Goal: Task Accomplishment & Management: Use online tool/utility

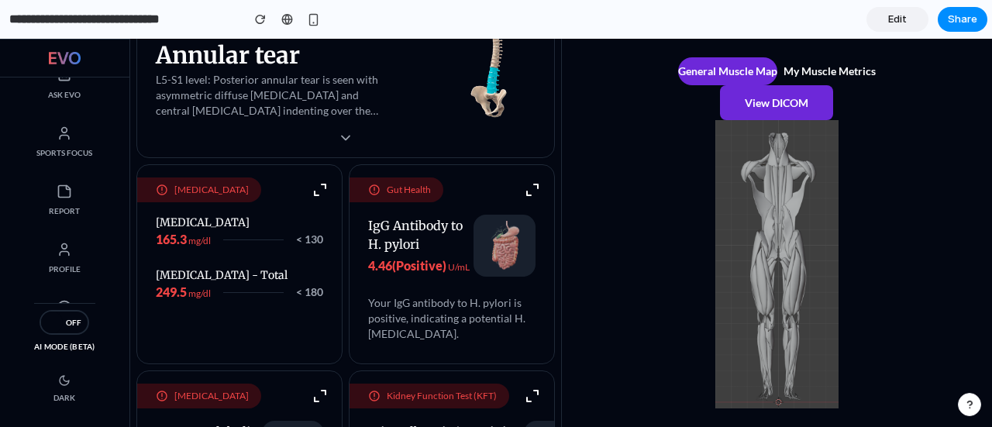
scroll to position [221, 0]
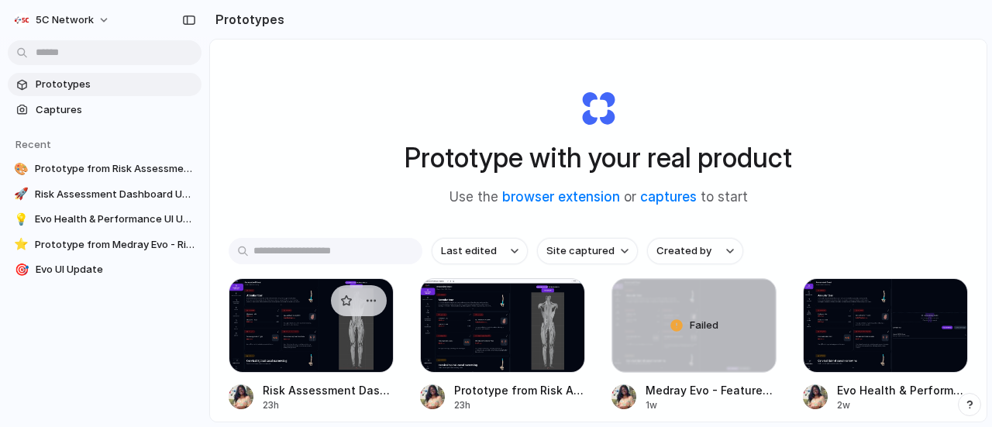
click at [328, 312] on div at bounding box center [311, 325] width 165 height 95
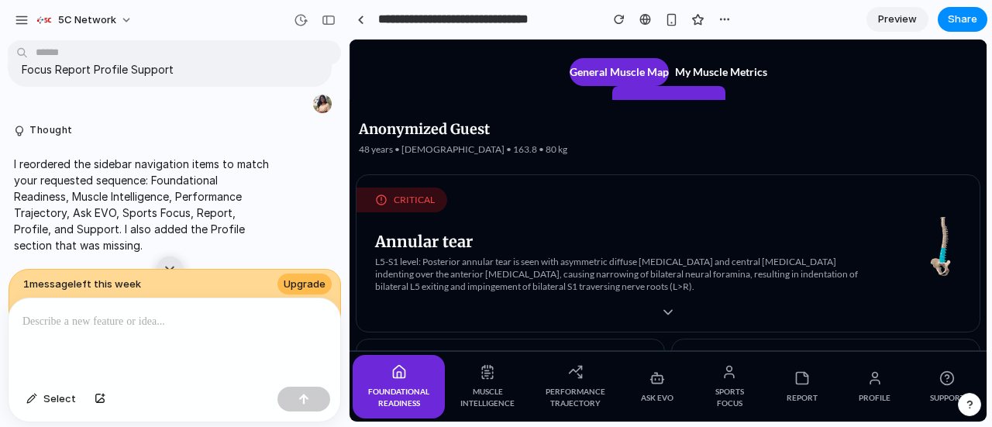
scroll to position [3666, 0]
click at [294, 23] on div "button" at bounding box center [301, 20] width 14 height 14
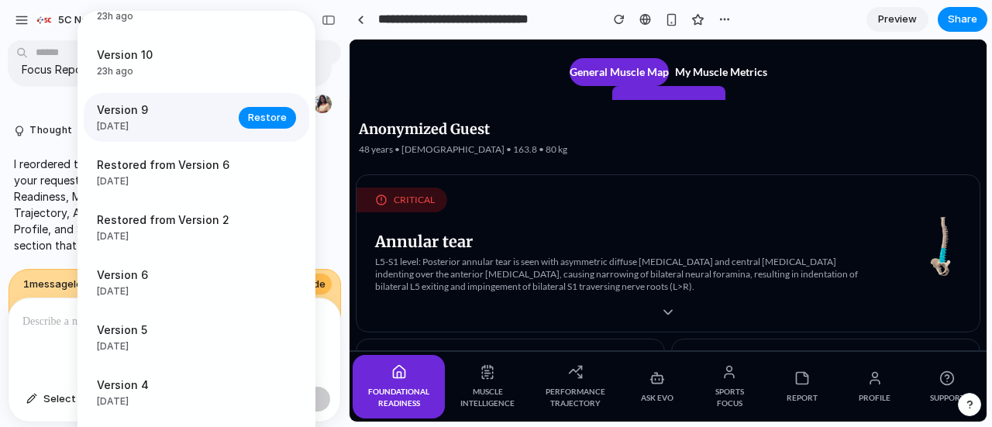
scroll to position [155, 0]
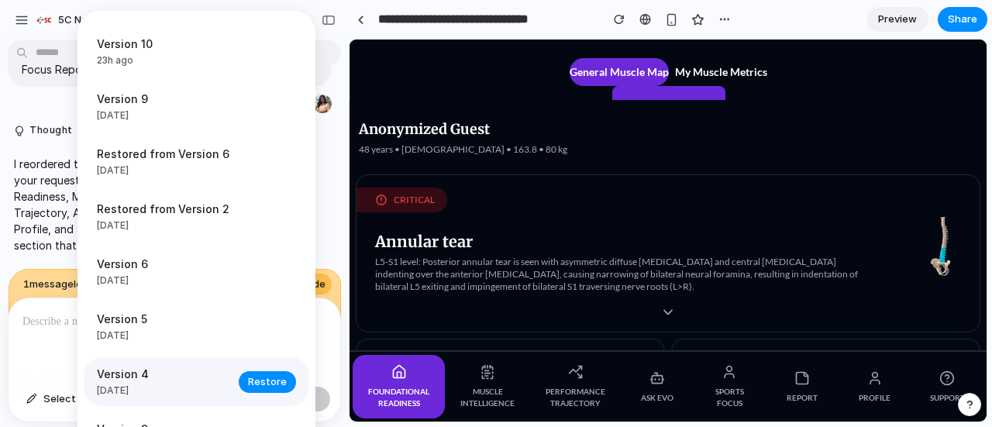
click at [152, 379] on span "Version 4" at bounding box center [163, 374] width 132 height 16
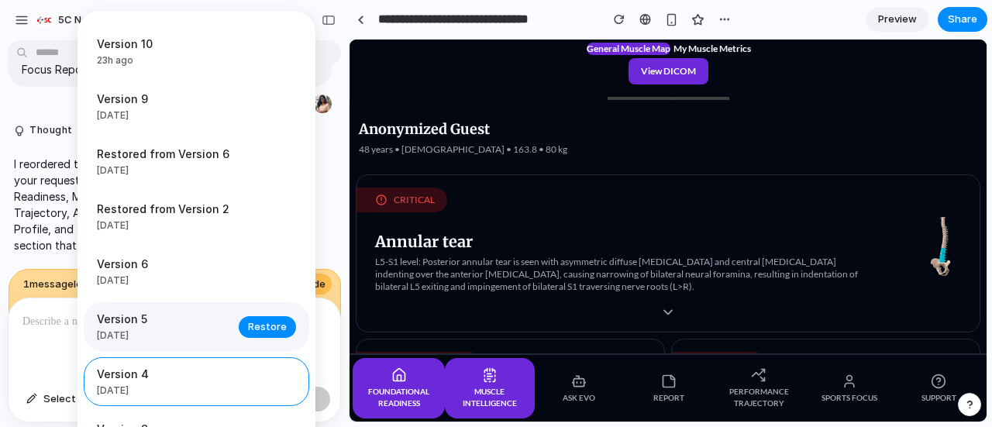
scroll to position [248, 0]
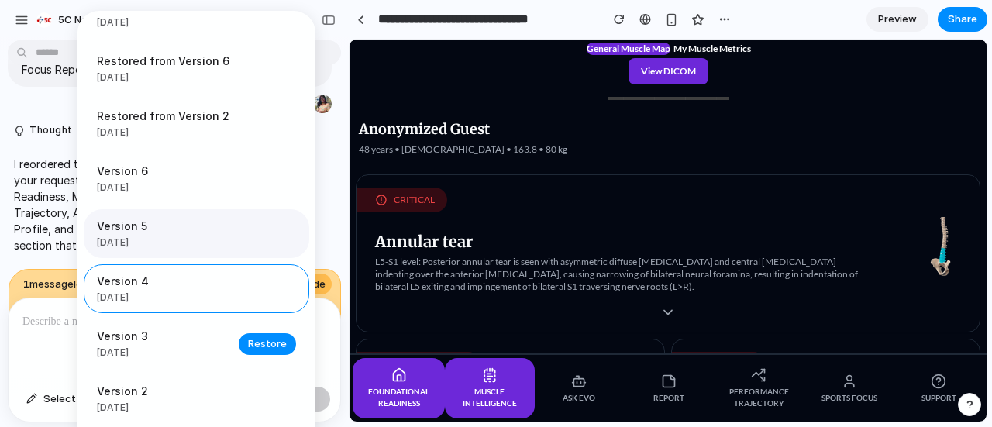
click at [190, 341] on span "Version 3" at bounding box center [163, 336] width 132 height 16
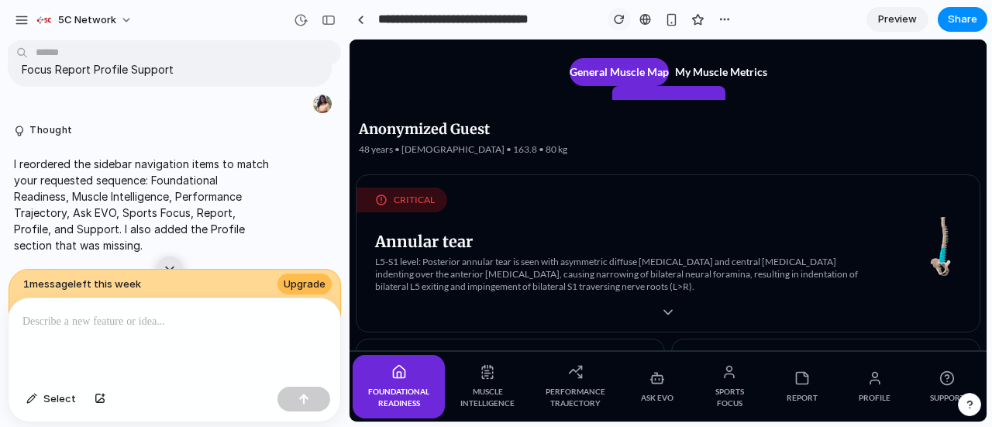
scroll to position [0, 0]
click at [301, 19] on div "button" at bounding box center [301, 20] width 14 height 14
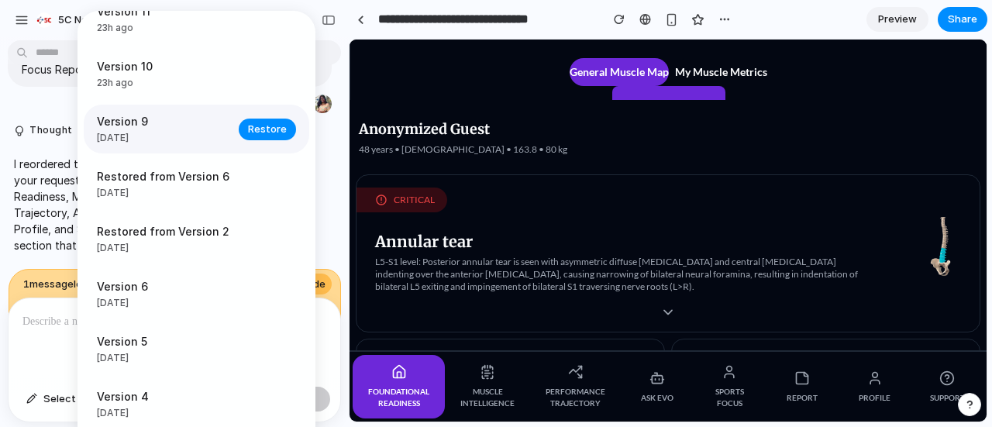
scroll to position [263, 0]
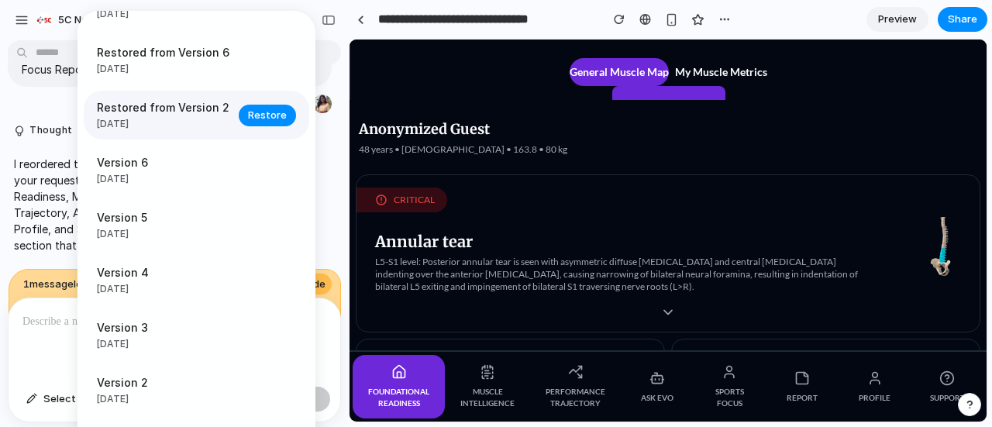
click at [199, 101] on span "Restored from Version 2" at bounding box center [163, 107] width 132 height 16
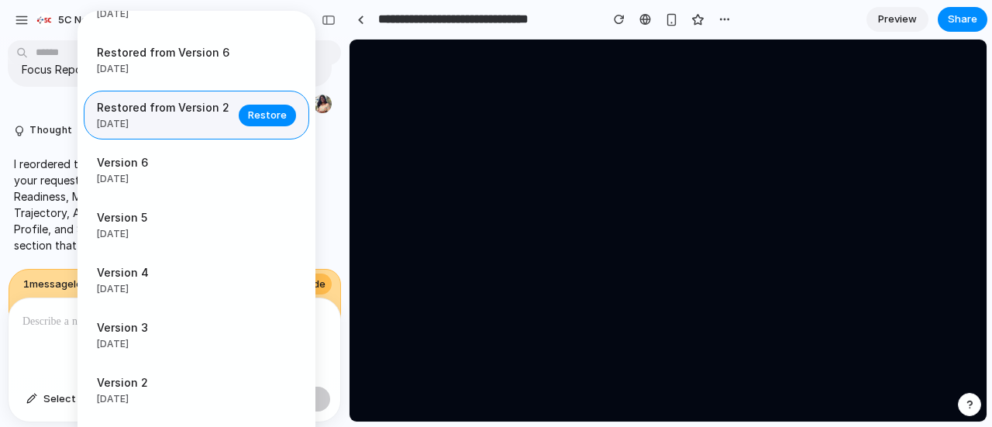
scroll to position [0, 0]
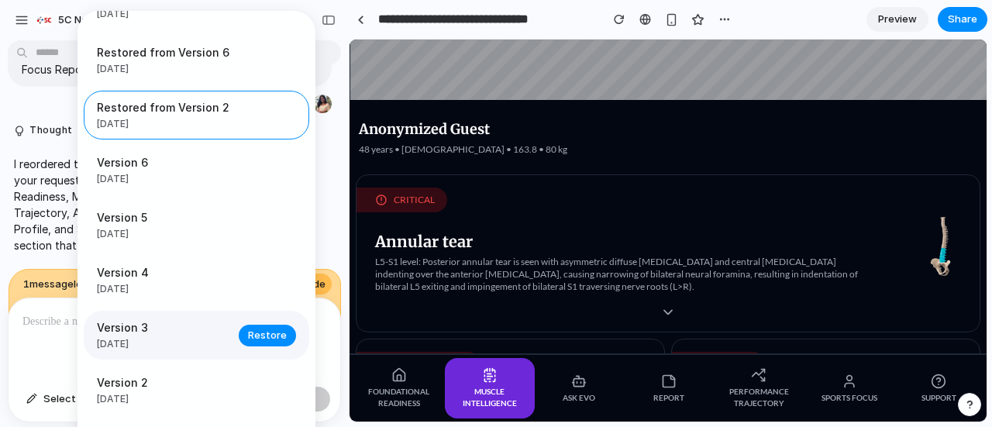
click at [162, 321] on span "Version 3" at bounding box center [163, 327] width 132 height 16
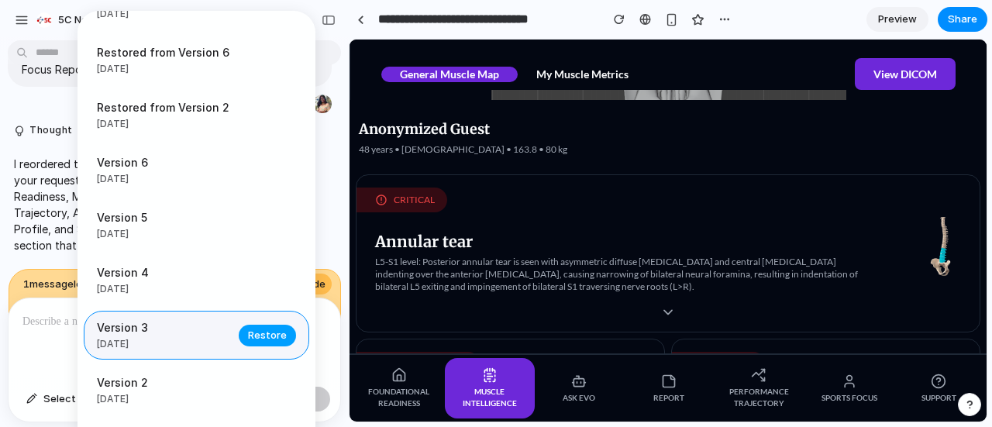
click at [248, 335] on span "Restore" at bounding box center [267, 335] width 39 height 15
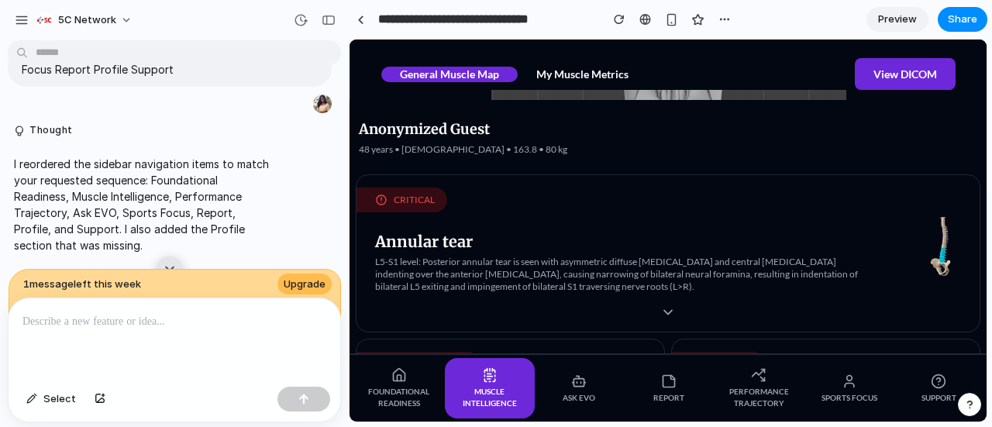
click at [891, 19] on span "Preview" at bounding box center [897, 19] width 39 height 15
